Goal: Check status: Check status

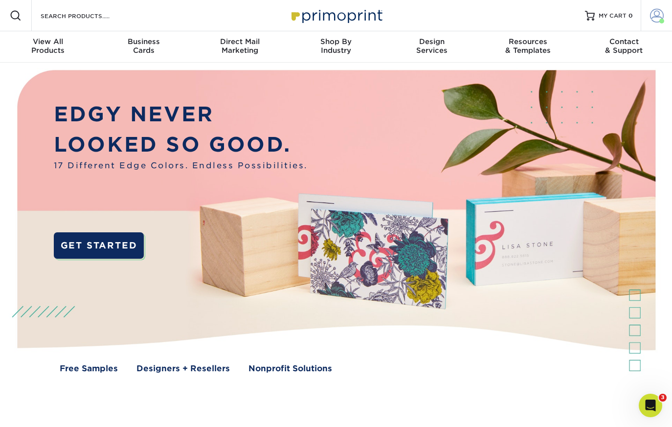
click at [652, 17] on span at bounding box center [657, 16] width 14 height 14
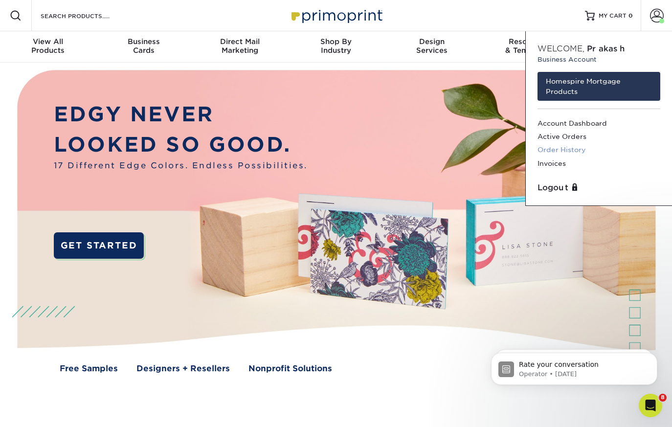
click at [569, 152] on link "Order History" at bounding box center [599, 149] width 123 height 13
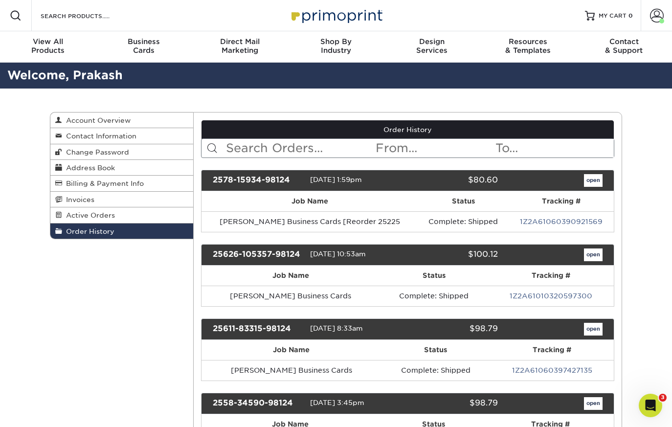
click at [322, 142] on input "text" at bounding box center [300, 148] width 150 height 19
type input "nancy"
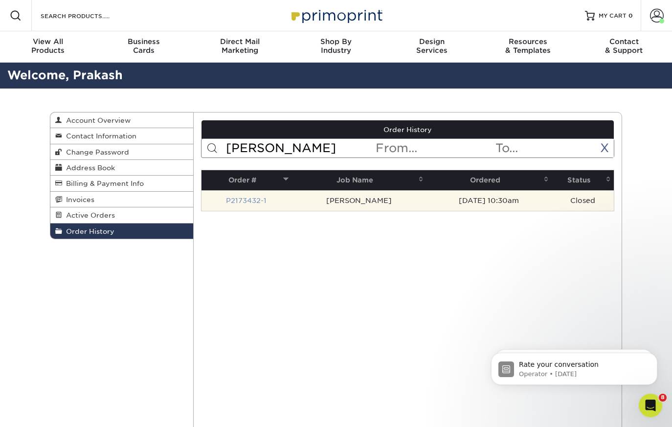
click at [262, 201] on link "P2173432-1" at bounding box center [246, 201] width 41 height 8
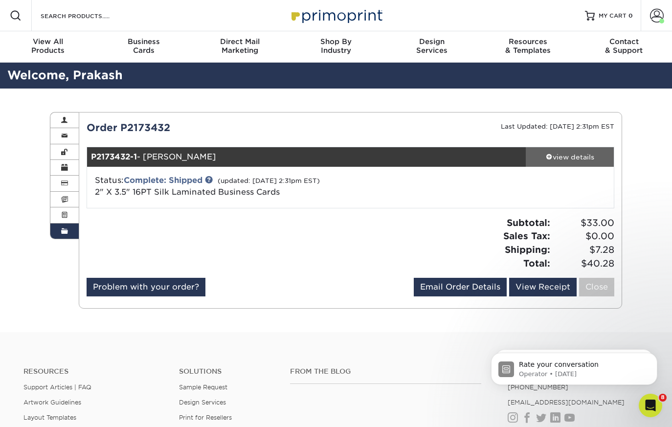
click at [557, 157] on div "view details" at bounding box center [570, 157] width 88 height 10
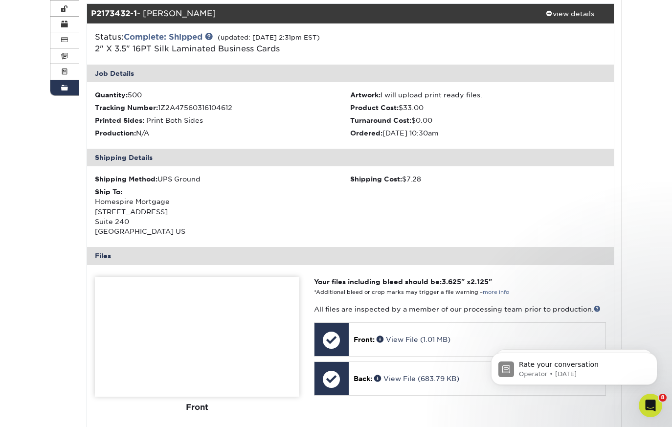
scroll to position [14, 0]
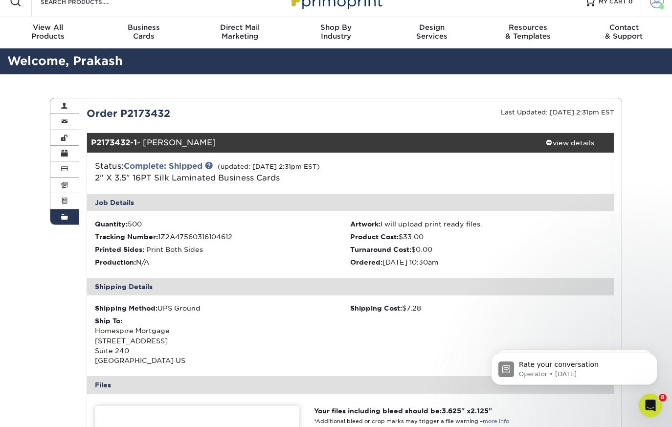
click at [657, 5] on span at bounding box center [657, 2] width 14 height 14
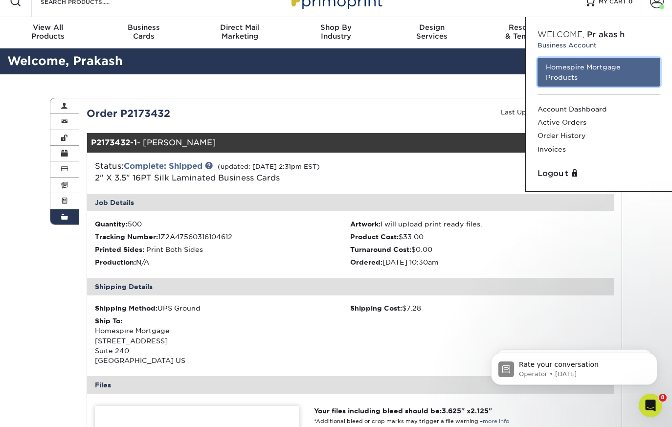
click at [587, 77] on link "Homespire Mortgage Products" at bounding box center [599, 72] width 123 height 29
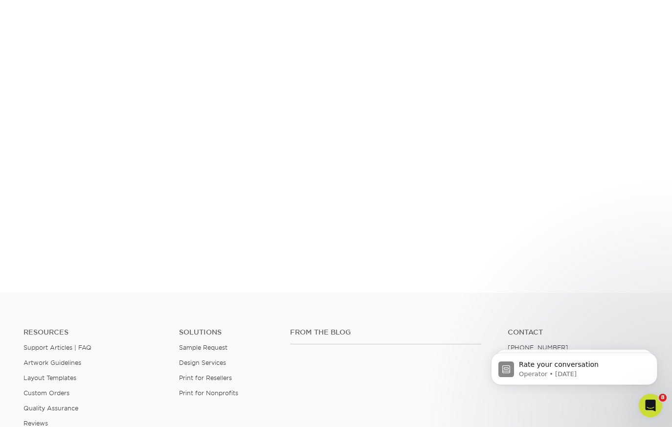
scroll to position [262, 0]
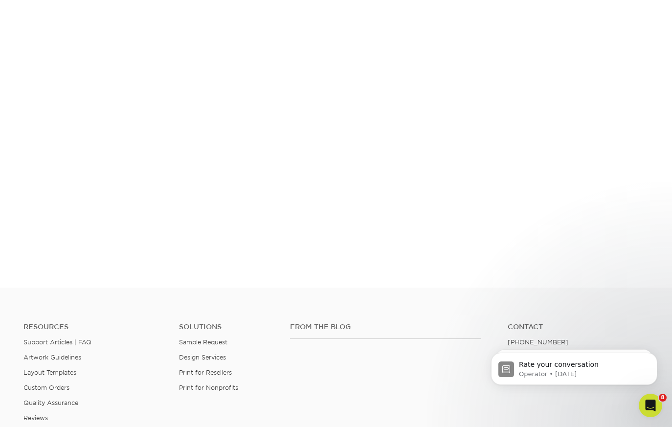
click at [426, 289] on footer "Resources Support Articles | FAQ Artwork Guidelines Layout Templates Custom Ord…" at bounding box center [336, 431] width 672 height 286
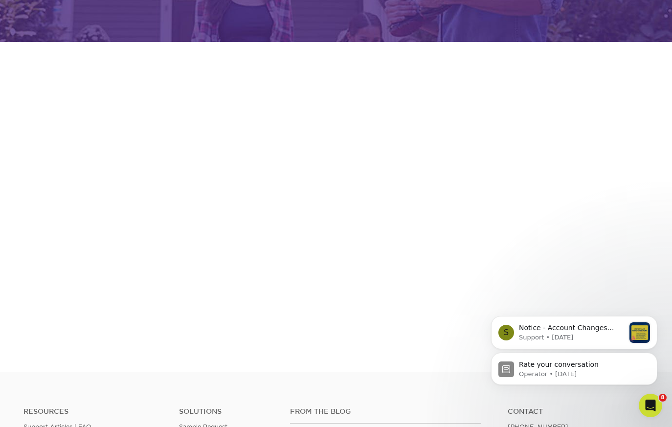
scroll to position [181, 0]
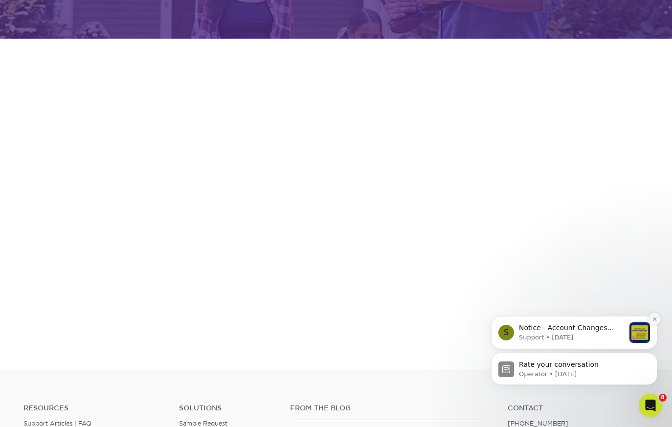
click at [657, 318] on icon "Dismiss notification" at bounding box center [654, 319] width 5 height 5
click at [652, 356] on icon "Dismiss notification" at bounding box center [654, 355] width 5 height 5
